Goal: Communication & Community: Answer question/provide support

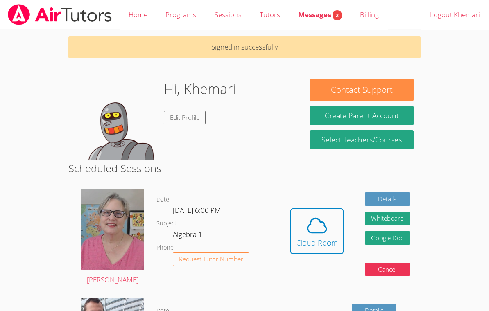
click at [319, 18] on span "Messages 2" at bounding box center [320, 14] width 44 height 9
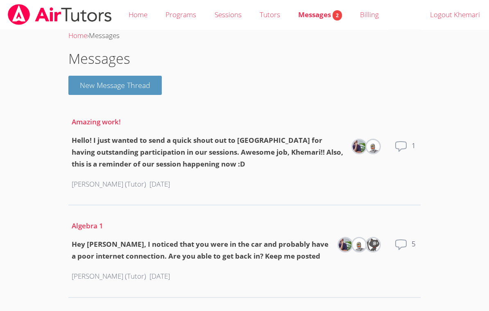
click at [408, 252] on div "Total messages 5" at bounding box center [405, 251] width 23 height 26
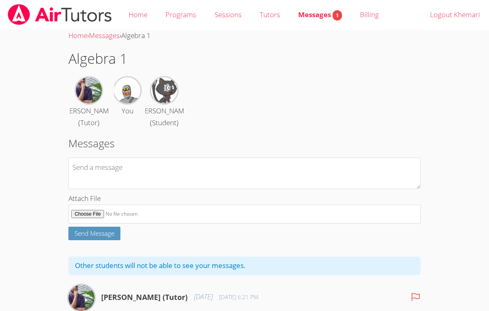
click at [136, 19] on link "Home" at bounding box center [138, 15] width 37 height 30
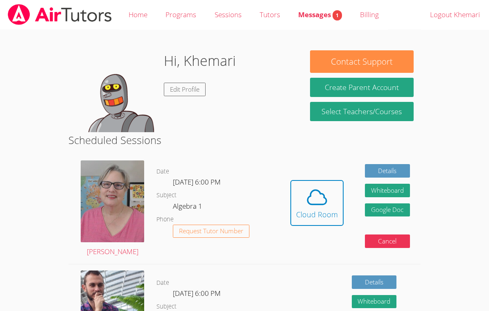
click at [152, 227] on div "[PERSON_NAME]" at bounding box center [112, 208] width 88 height 109
click at [321, 199] on icon at bounding box center [317, 197] width 23 height 23
click at [307, 26] on link "Messages 1" at bounding box center [320, 15] width 62 height 30
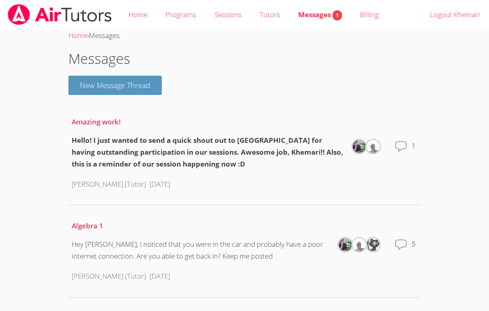
click at [137, 18] on link "Home" at bounding box center [138, 15] width 37 height 30
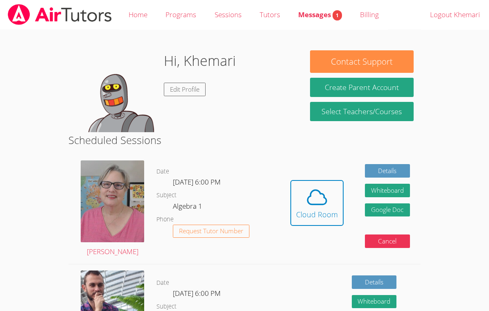
click at [324, 196] on icon at bounding box center [317, 197] width 19 height 14
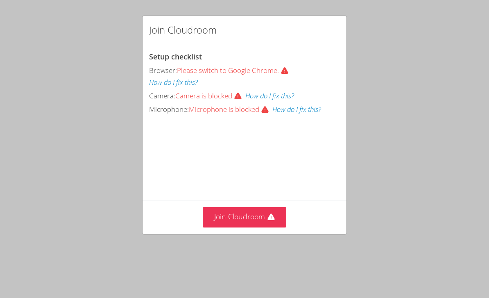
click at [246, 220] on button "Join Cloudroom" at bounding box center [245, 217] width 84 height 20
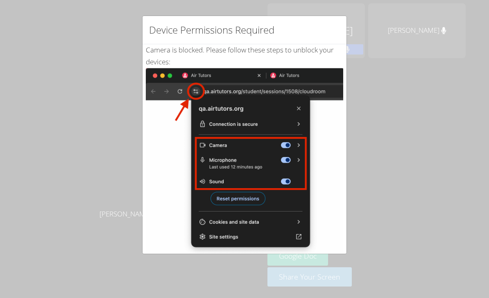
click at [386, 123] on div "Device Permissions Required Camera is blocked . Please follow these steps to un…" at bounding box center [244, 149] width 489 height 298
click at [384, 81] on div "Device Permissions Required Camera is blocked . Please follow these steps to un…" at bounding box center [244, 149] width 489 height 298
click at [377, 85] on div "Device Permissions Required Camera is blocked . Please follow these steps to un…" at bounding box center [244, 149] width 489 height 298
click at [308, 243] on img at bounding box center [244, 160] width 197 height 185
click at [376, 89] on div "Device Permissions Required Camera is blocked . Please follow these steps to un…" at bounding box center [244, 149] width 489 height 298
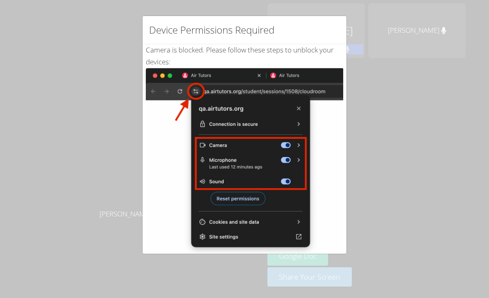
click at [105, 53] on div "Device Permissions Required Camera is blocked . Please follow these steps to un…" at bounding box center [244, 149] width 489 height 298
click at [342, 68] on img at bounding box center [244, 160] width 197 height 185
click at [383, 116] on div "Device Permissions Required Camera is blocked . Please follow these steps to un…" at bounding box center [244, 149] width 489 height 298
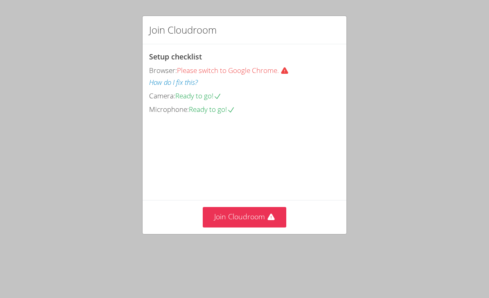
click at [256, 183] on video at bounding box center [210, 152] width 123 height 61
click at [269, 220] on icon at bounding box center [270, 216] width 7 height 7
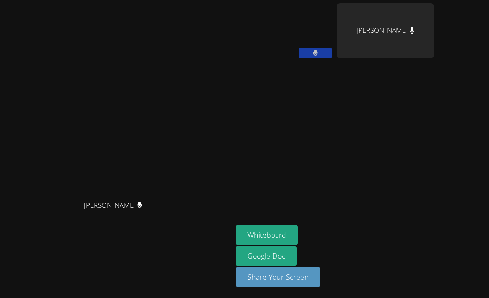
click at [321, 54] on button at bounding box center [315, 53] width 33 height 10
click at [273, 245] on button "Whiteboard" at bounding box center [267, 234] width 62 height 19
click at [332, 52] on button at bounding box center [315, 53] width 33 height 10
click at [318, 56] on icon at bounding box center [315, 53] width 5 height 7
